Goal: Transaction & Acquisition: Purchase product/service

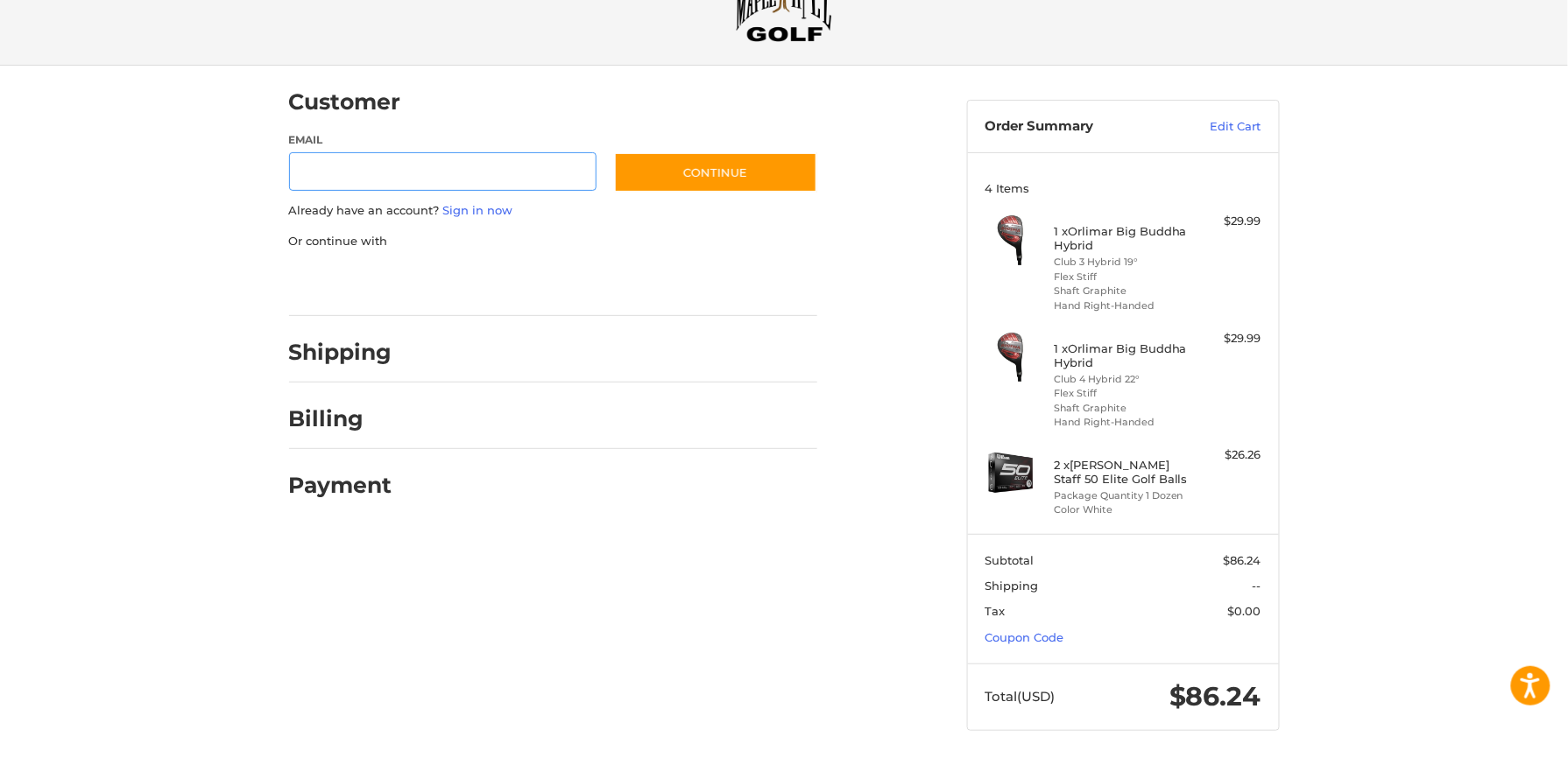
scroll to position [83, 0]
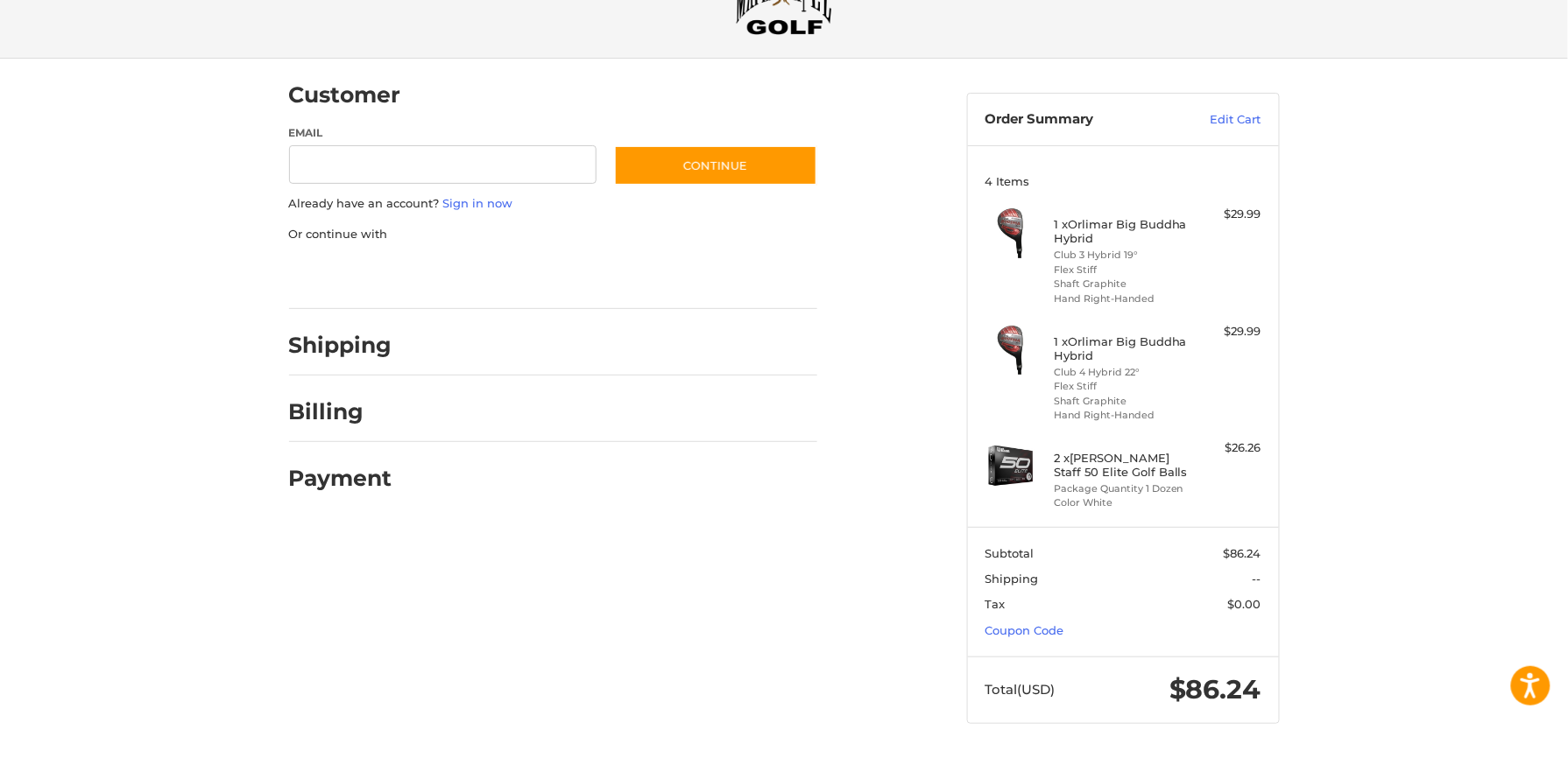
click at [1058, 638] on section "Subtotal $86.24 Shipping -- Tax $0.00 Coupon Code" at bounding box center [1123, 591] width 311 height 129
click at [1037, 631] on link "Coupon Code" at bounding box center [1023, 630] width 79 height 14
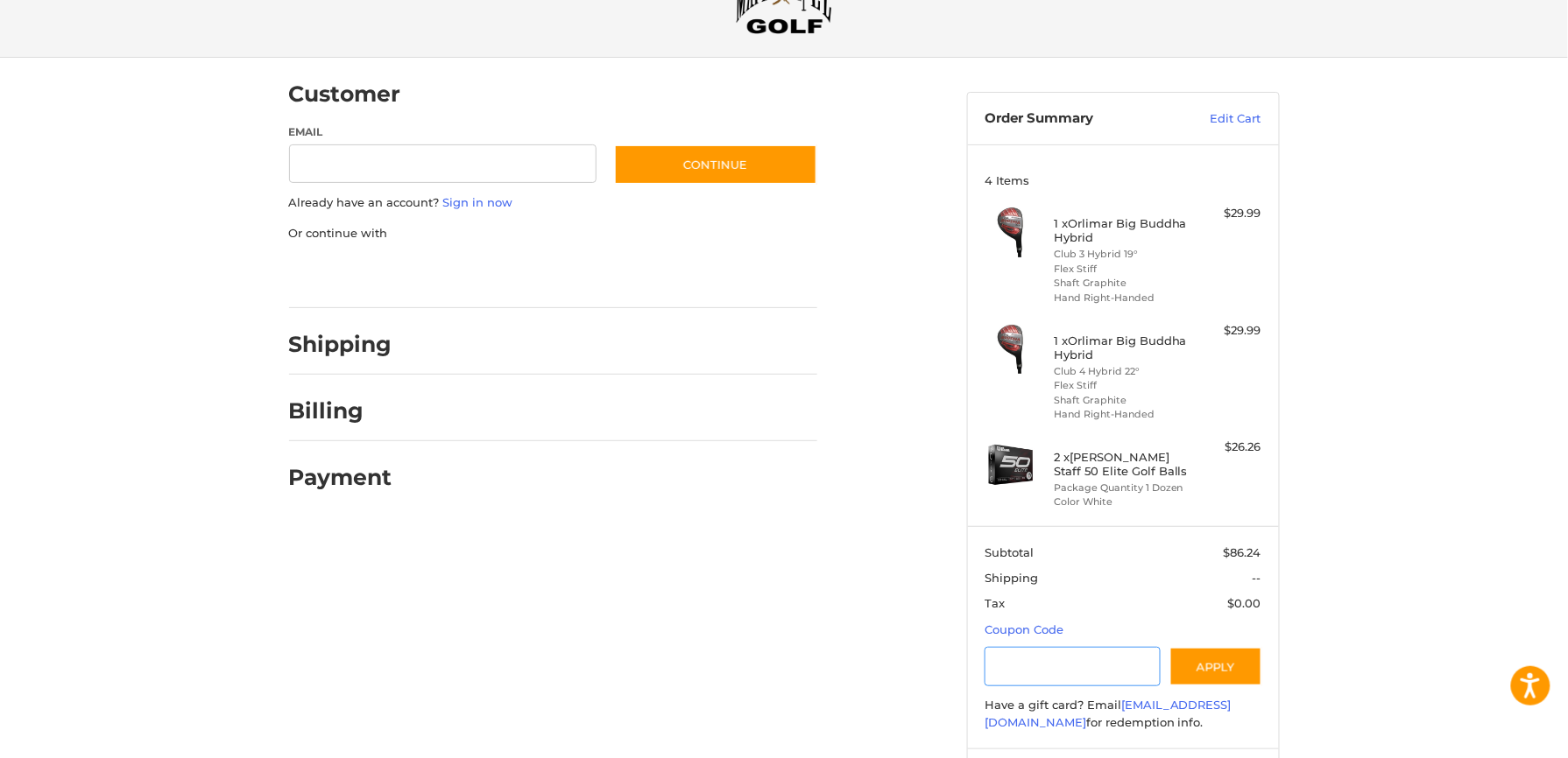
click at [1010, 655] on input "Gift Certificate or Coupon Code" at bounding box center [1072, 667] width 176 height 39
type input "*******"
click at [1220, 653] on button "Apply" at bounding box center [1215, 667] width 92 height 39
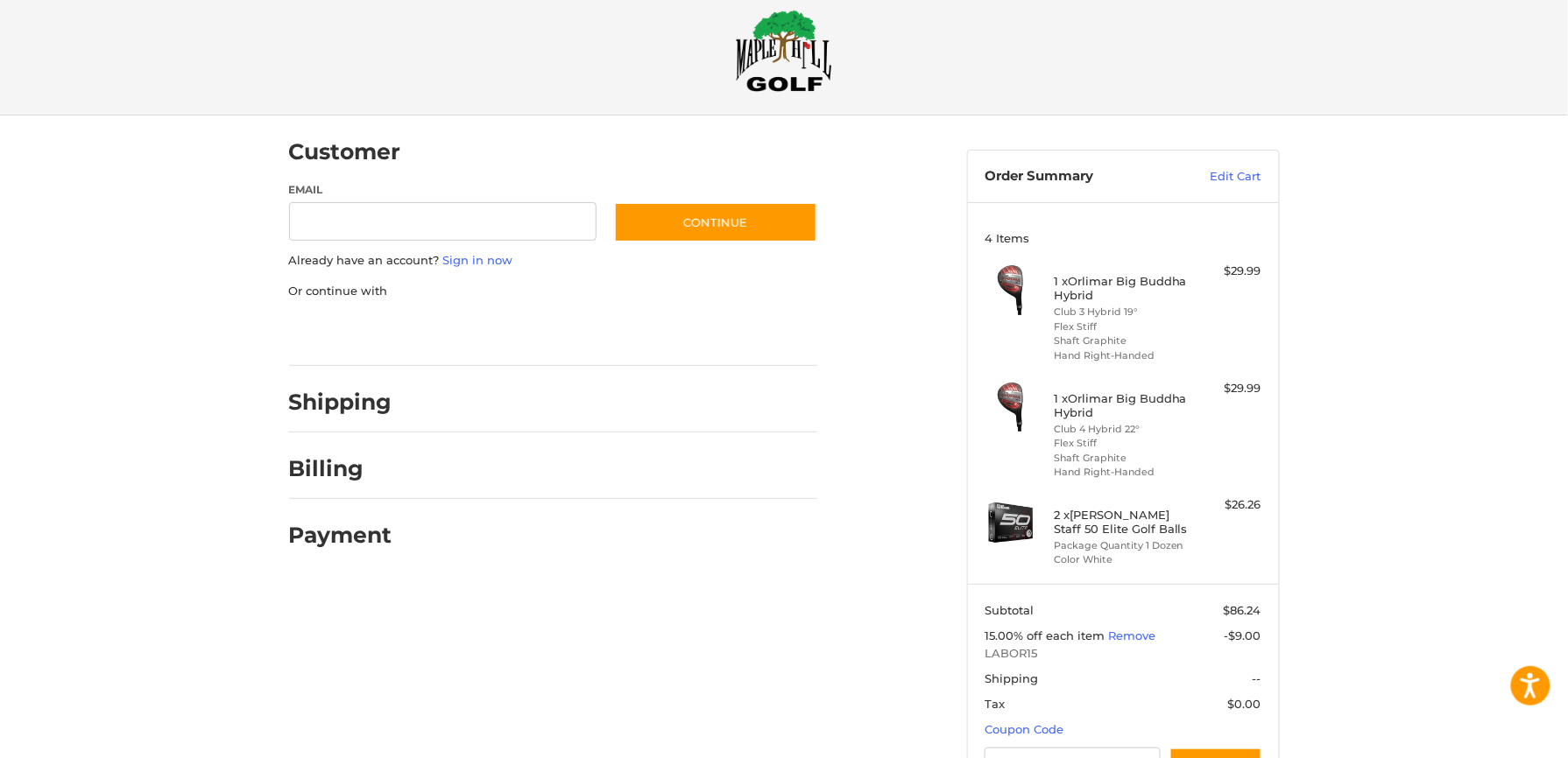
scroll to position [21, 0]
